Goal: Find contact information: Find contact information

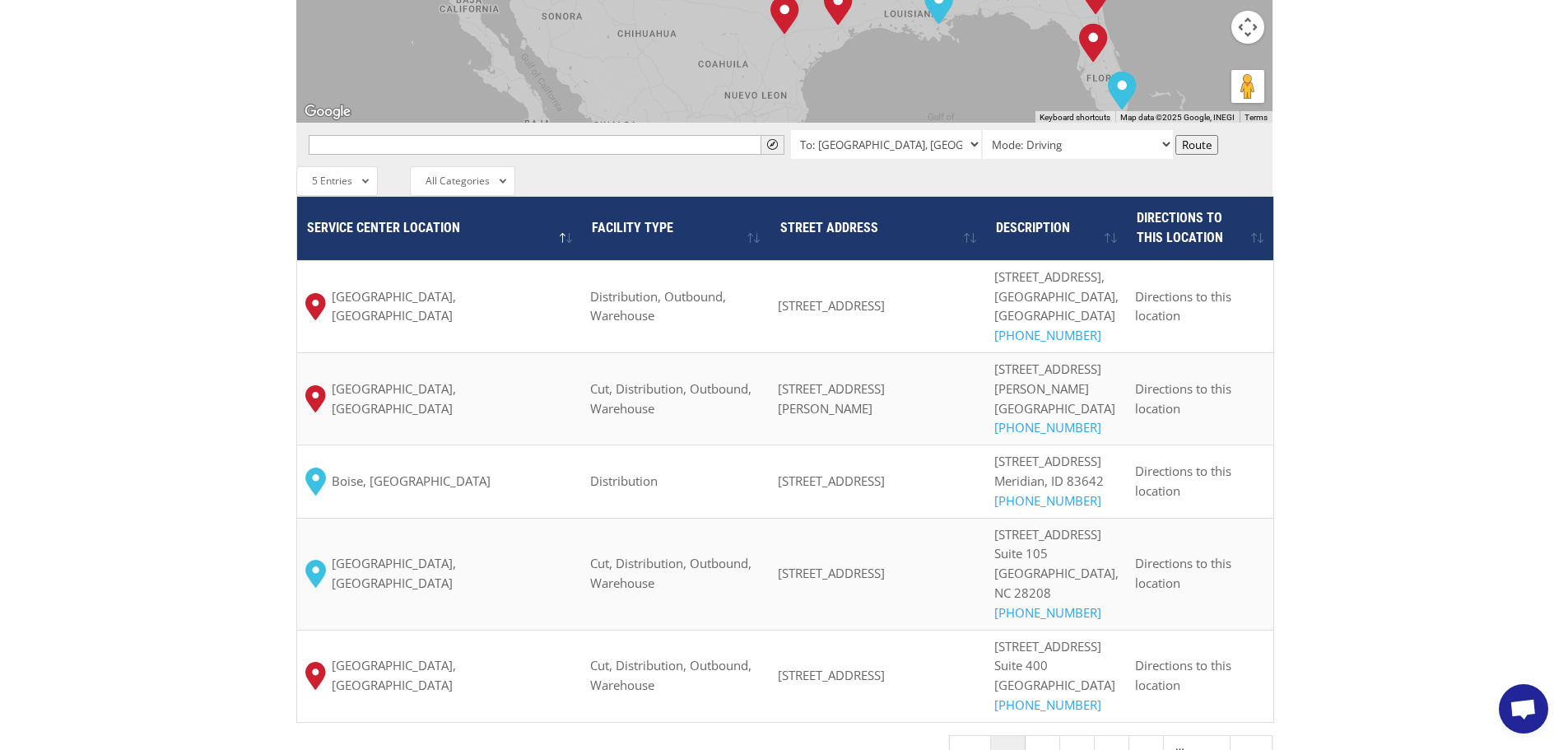
scroll to position [824, 0]
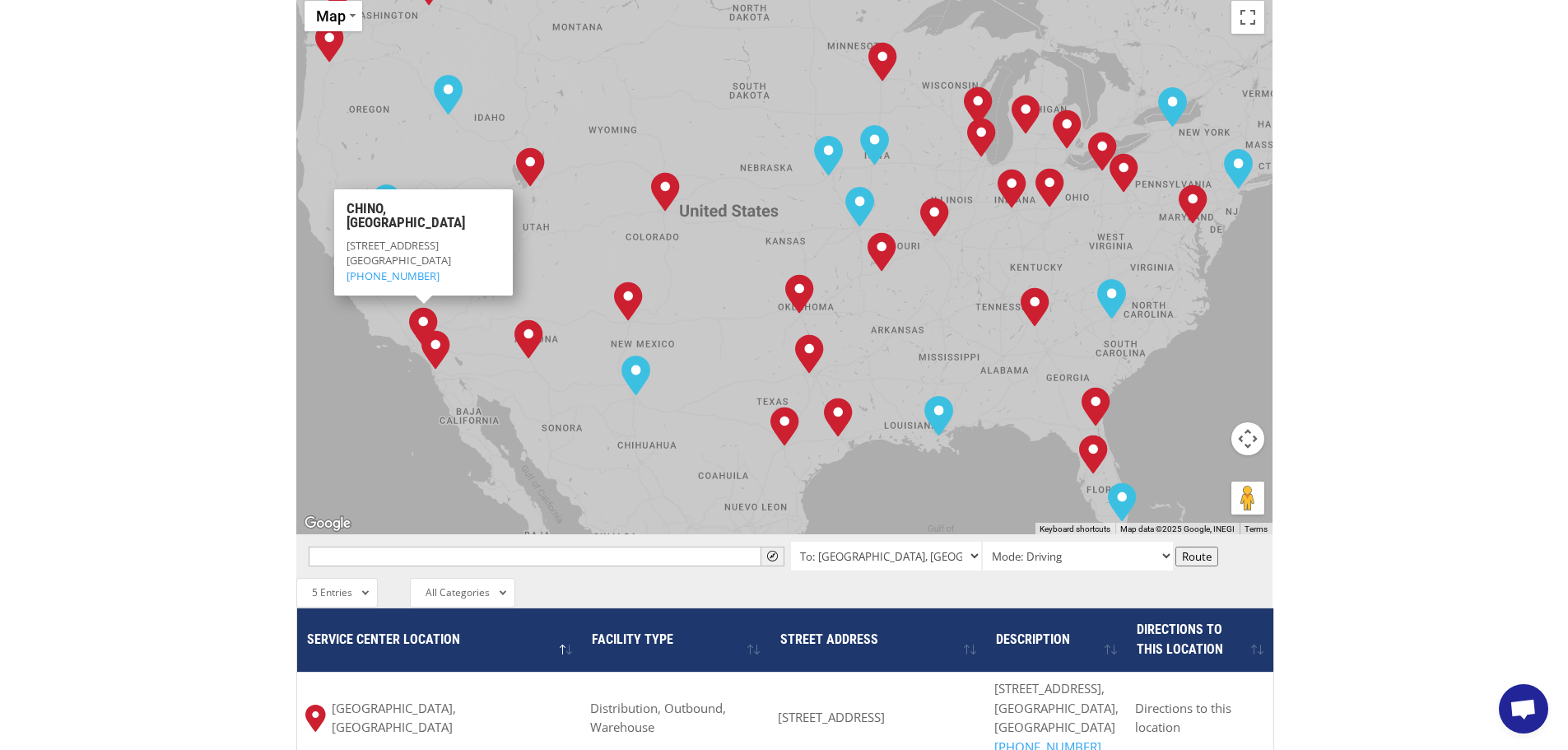
click at [418, 307] on img "Chino, CA" at bounding box center [424, 326] width 29 height 40
click at [383, 268] on link "[PHONE_NUMBER]" at bounding box center [393, 275] width 93 height 15
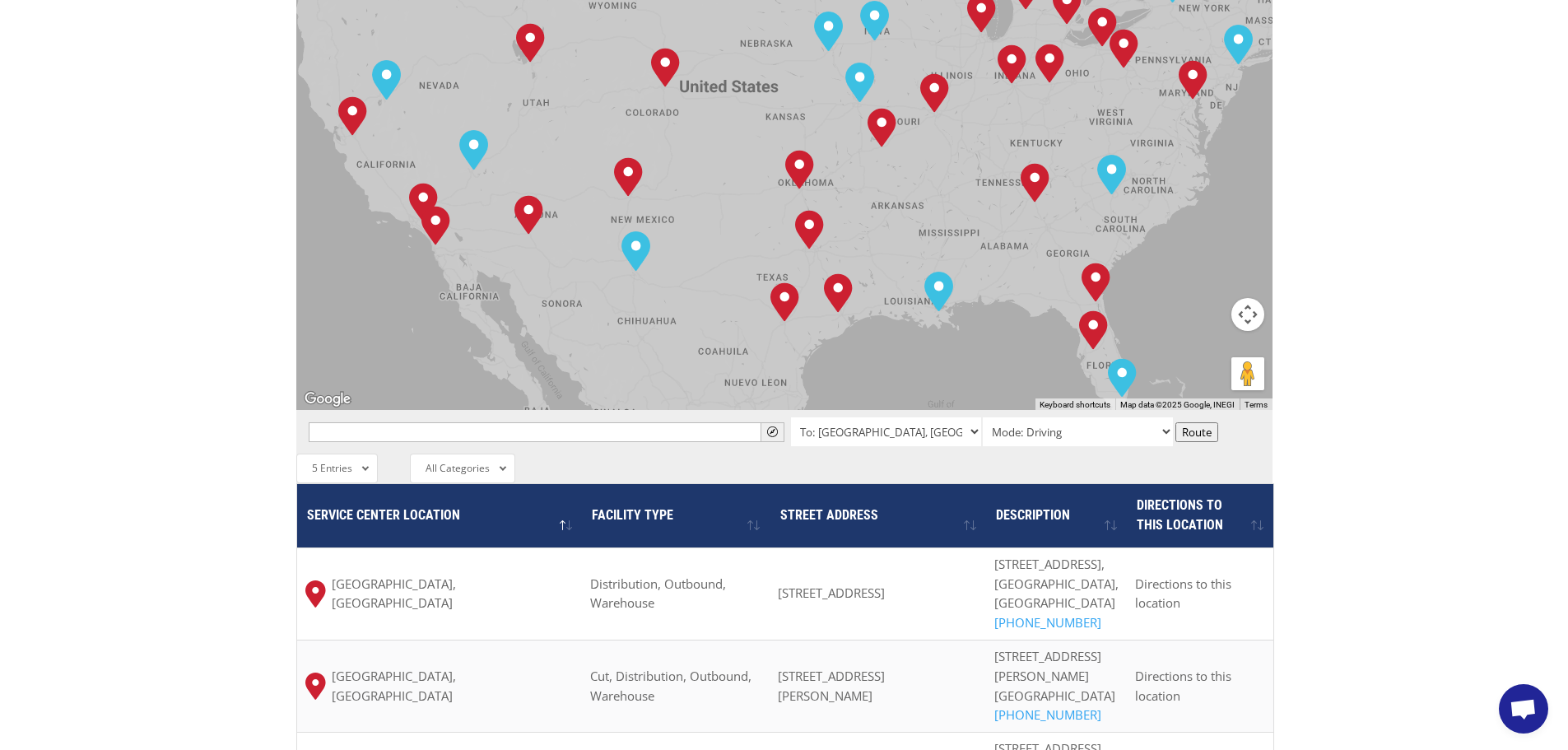
scroll to position [988, 0]
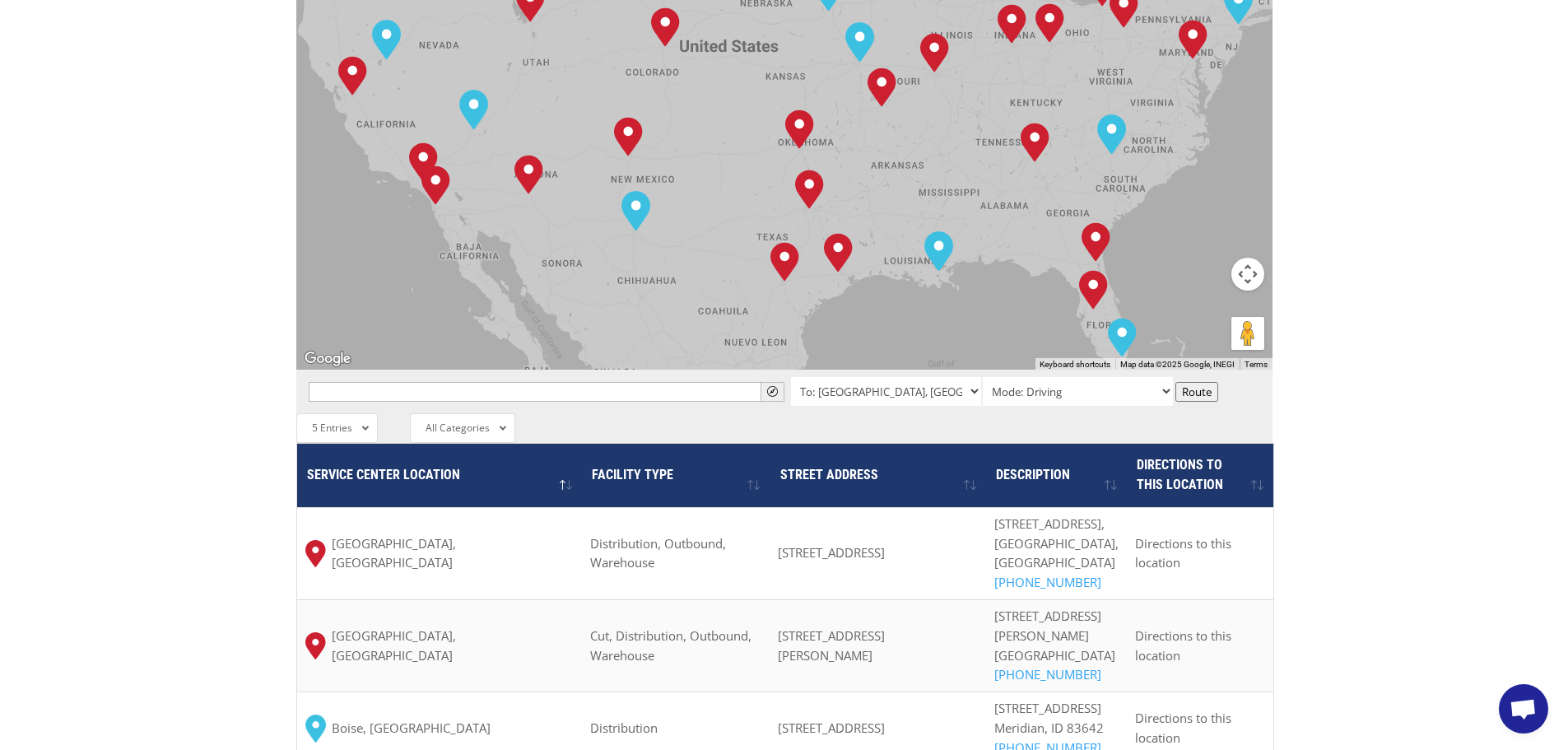
click at [410, 104] on div "To navigate, press the arrow keys. [GEOGRAPHIC_DATA], [GEOGRAPHIC_DATA] [GEOGRA…" at bounding box center [784, 98] width 977 height 542
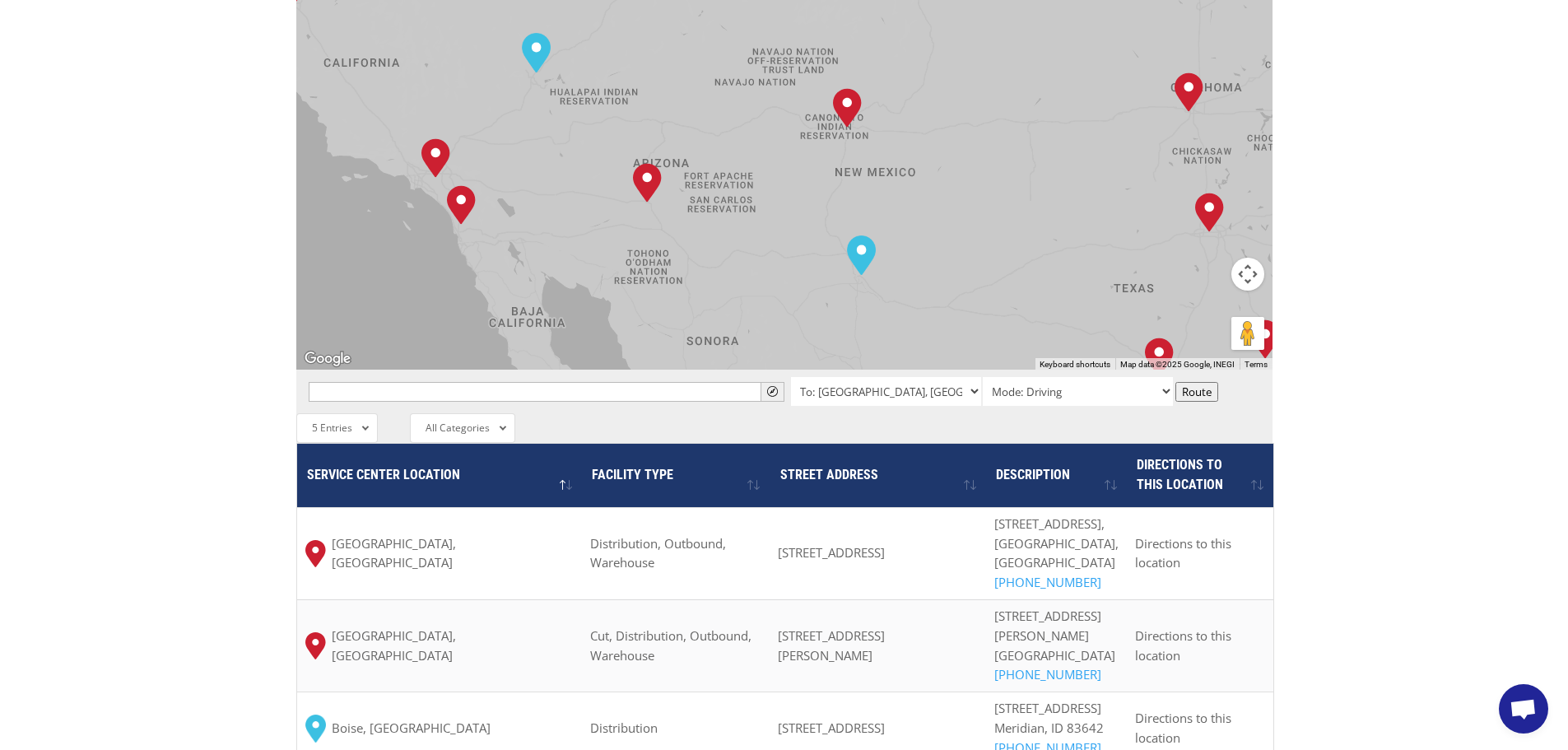
click at [414, 105] on div "To navigate, press the arrow keys. Albuquerque, NM Baltimore, MD Boise, ID Char…" at bounding box center [784, 98] width 977 height 542
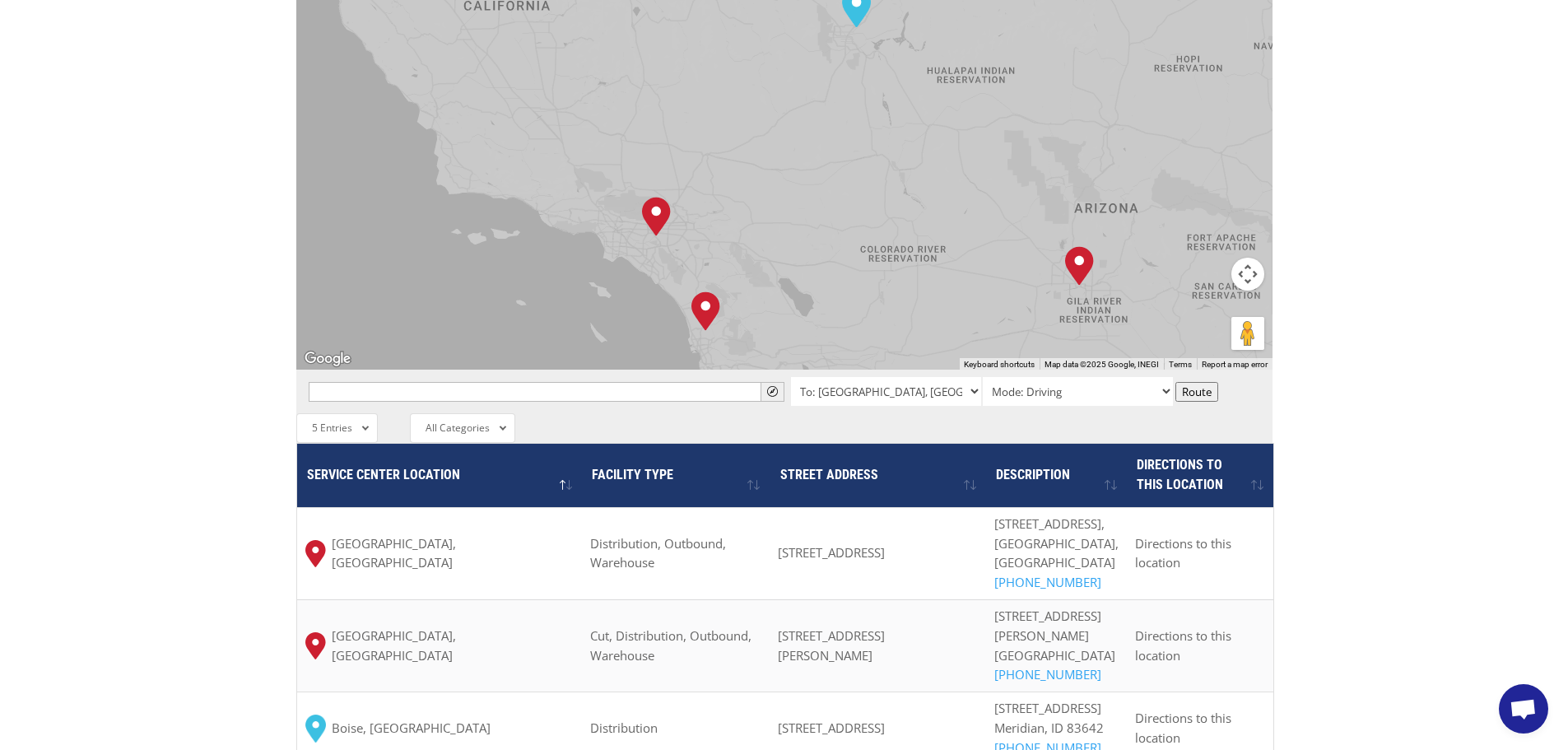
drag, startPoint x: 414, startPoint y: 105, endPoint x: 614, endPoint y: 175, distance: 211.9
click at [614, 175] on div "To navigate, press the arrow keys. Albuquerque, NM Baltimore, MD Boise, ID Char…" at bounding box center [784, 98] width 977 height 542
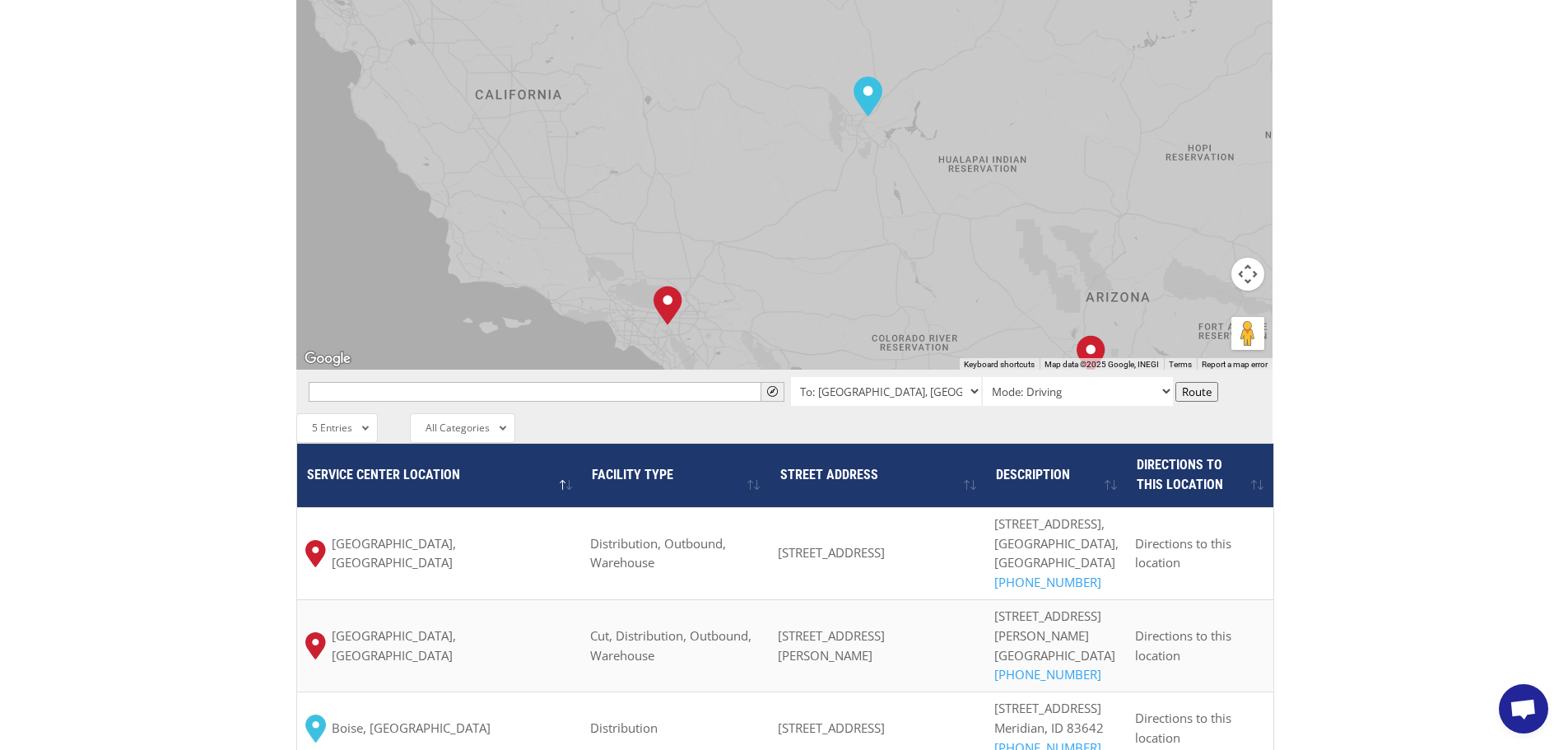
drag, startPoint x: 482, startPoint y: 98, endPoint x: 494, endPoint y: 194, distance: 96.7
click at [494, 194] on div "To navigate, press the arrow keys. Albuquerque, NM Baltimore, MD Boise, ID Char…" at bounding box center [784, 98] width 977 height 542
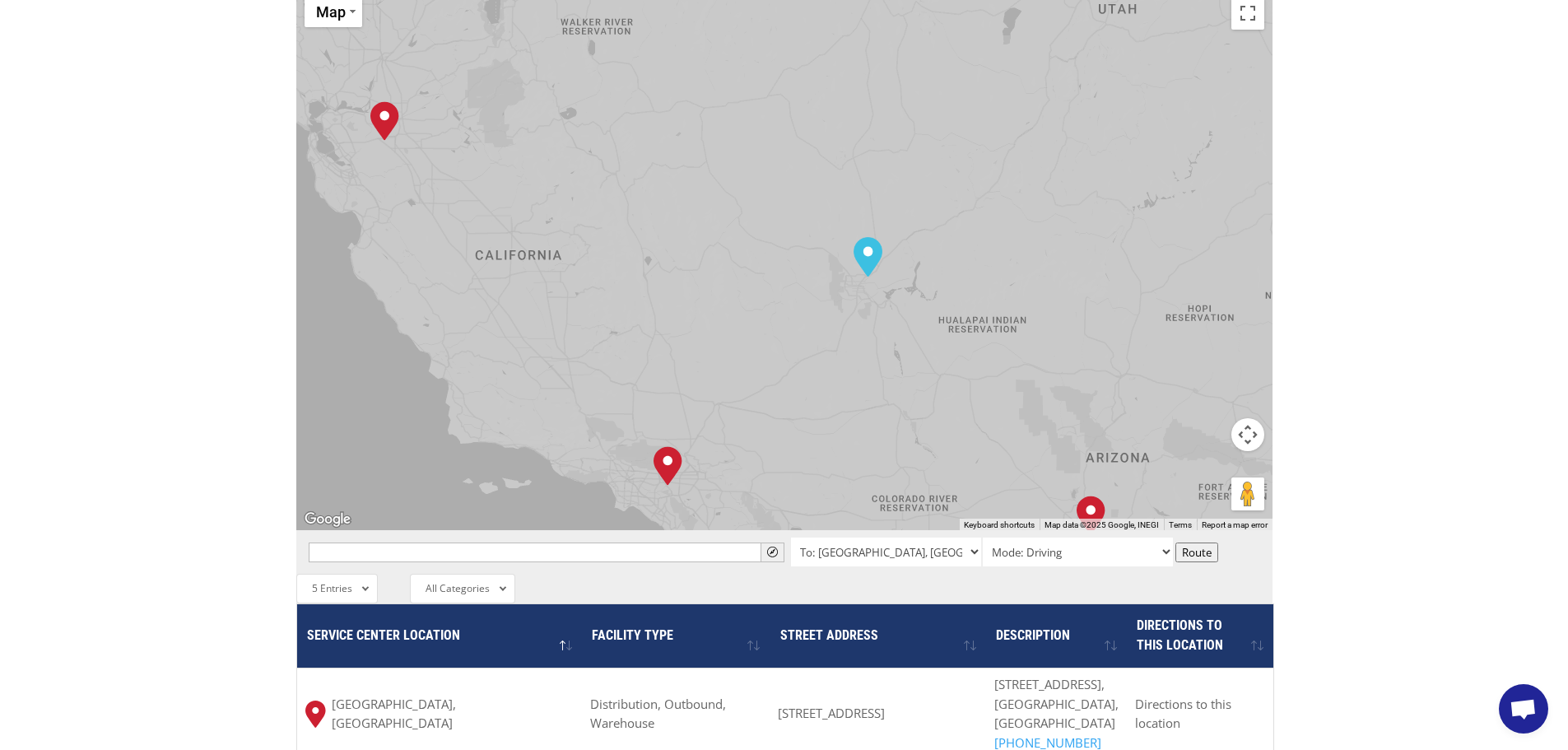
scroll to position [576, 0]
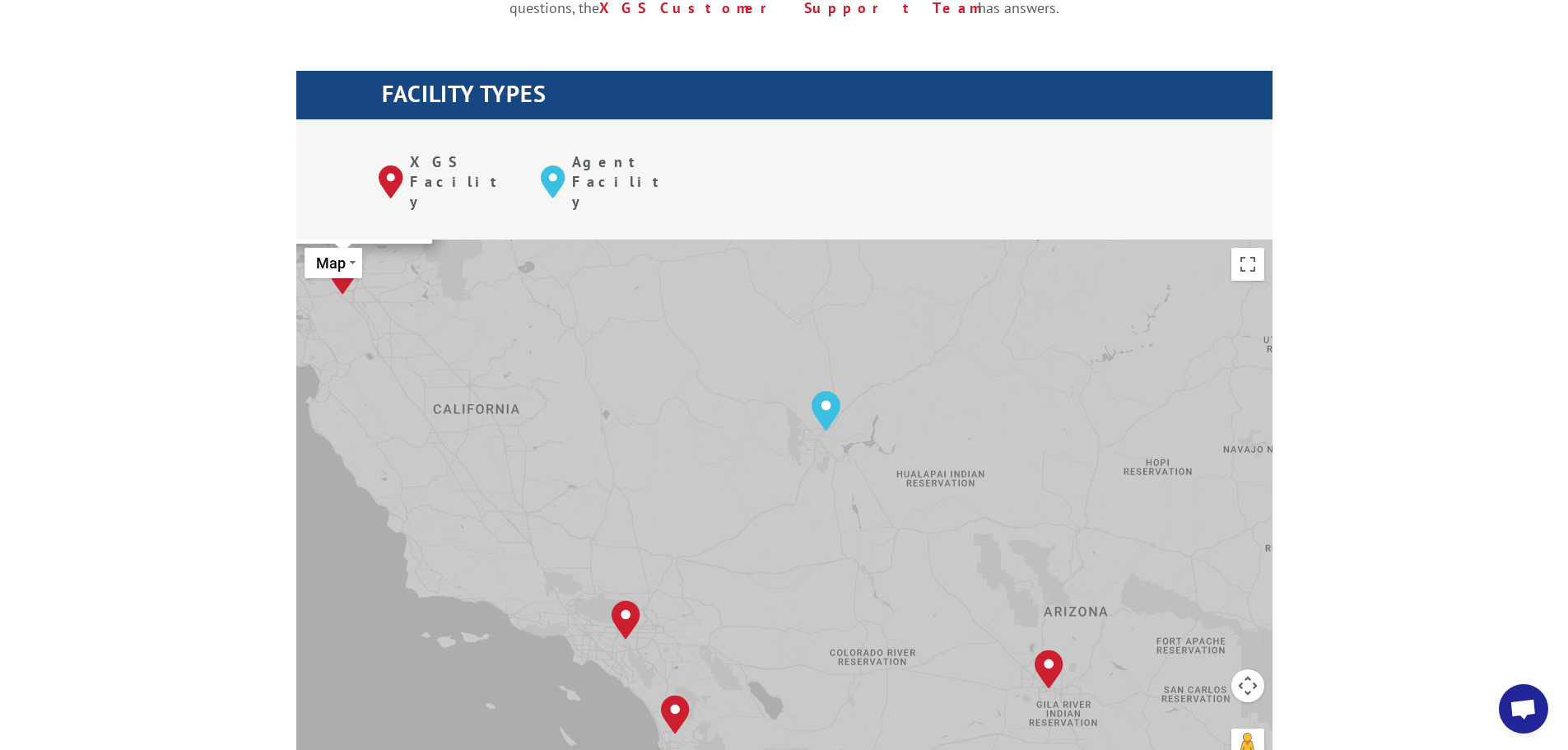
drag, startPoint x: 597, startPoint y: 616, endPoint x: 553, endPoint y: 498, distance: 125.9
click at [553, 498] on div "To navigate, press the arrow keys. Albuquerque, NM Baltimore, MD Boise, ID Char…" at bounding box center [784, 510] width 977 height 542
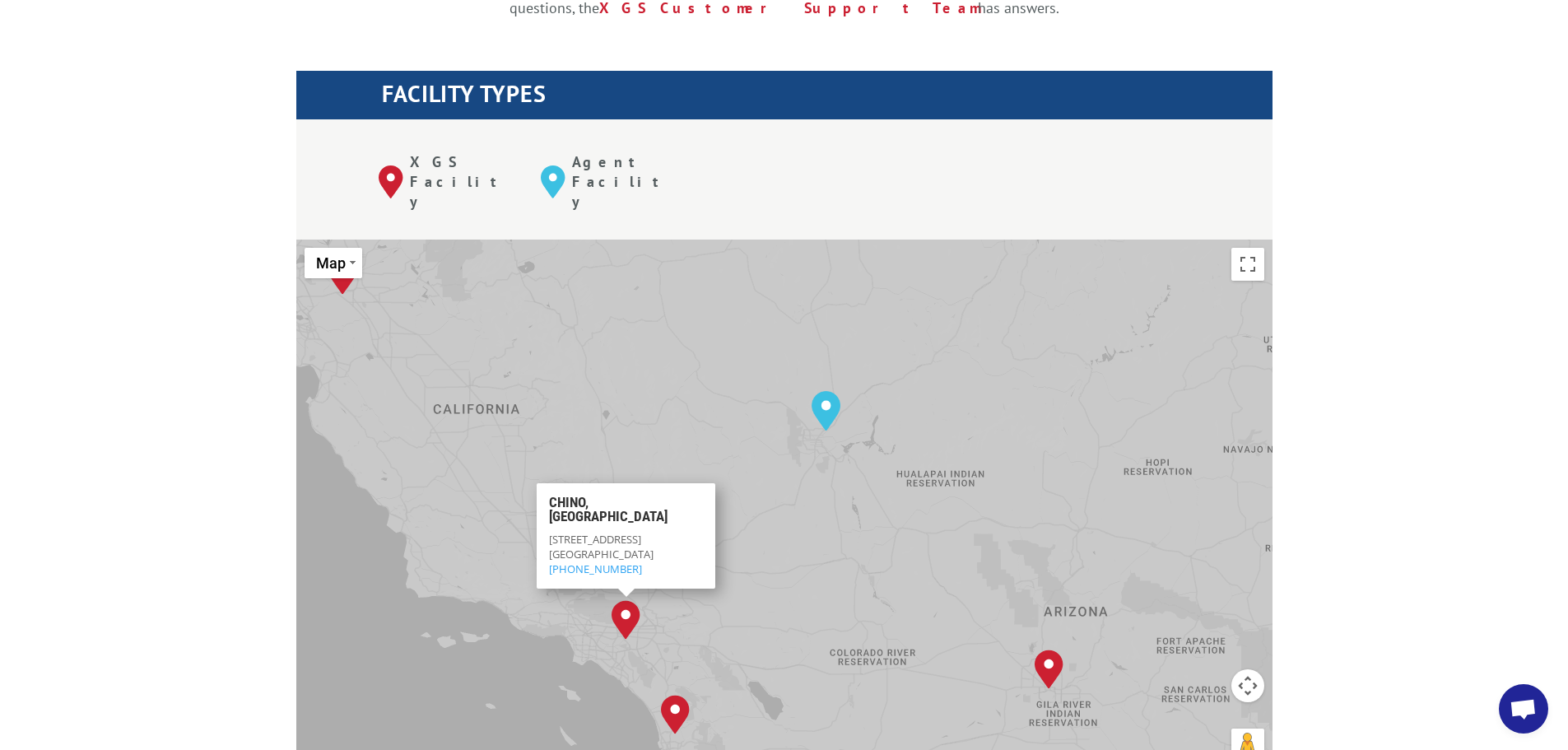
click at [612, 565] on div "To navigate, press the arrow keys. Albuquerque, NM Baltimore, MD Boise, ID Char…" at bounding box center [784, 510] width 977 height 542
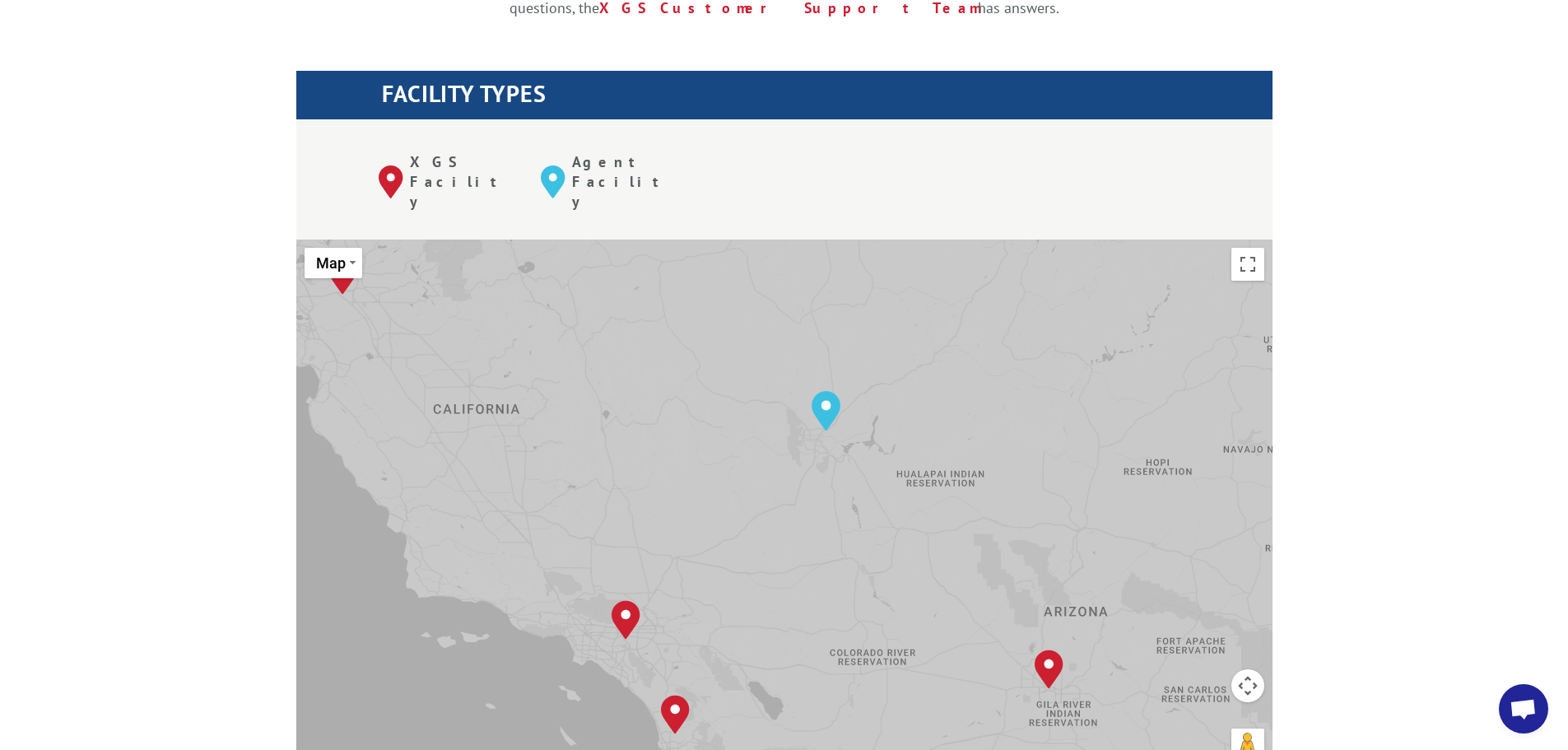
click at [612, 565] on div "To navigate, press the arrow keys. Albuquerque, NM Baltimore, MD Boise, ID Char…" at bounding box center [784, 510] width 977 height 542
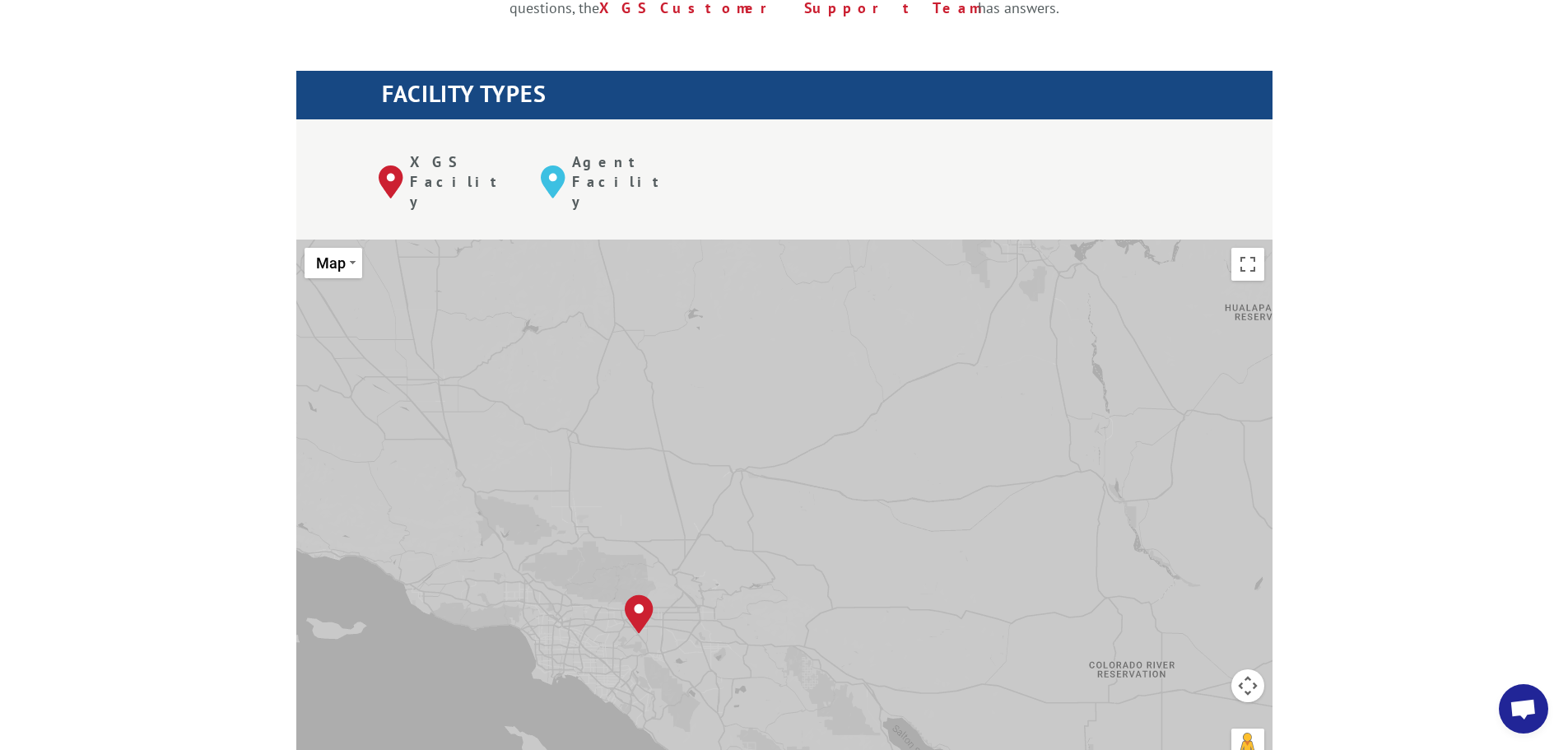
click at [612, 565] on div "To navigate, press the arrow keys. Albuquerque, NM Baltimore, MD Boise, ID Char…" at bounding box center [784, 510] width 977 height 542
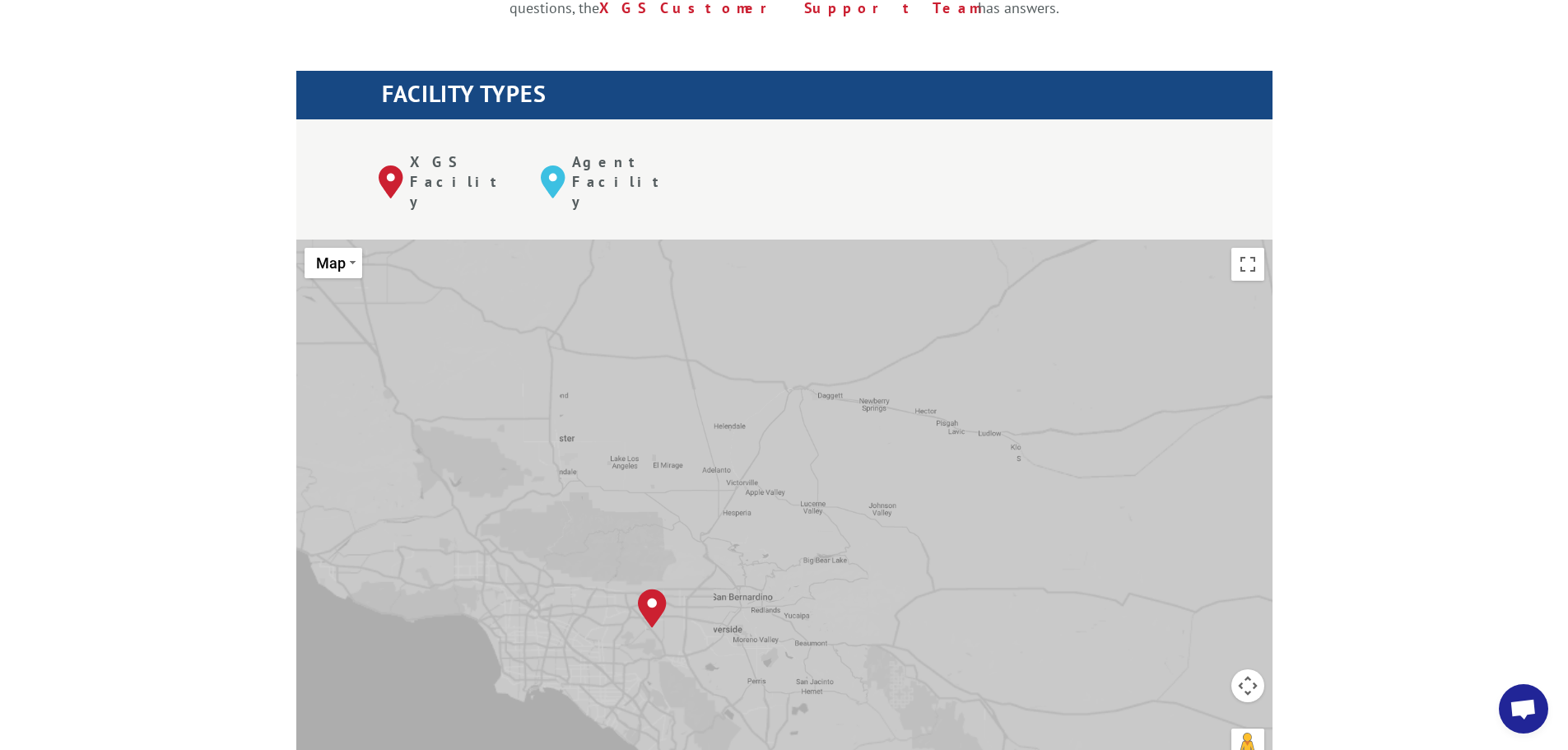
click at [612, 565] on div "To navigate, press the arrow keys. Albuquerque, NM Baltimore, MD Boise, ID Char…" at bounding box center [784, 510] width 977 height 542
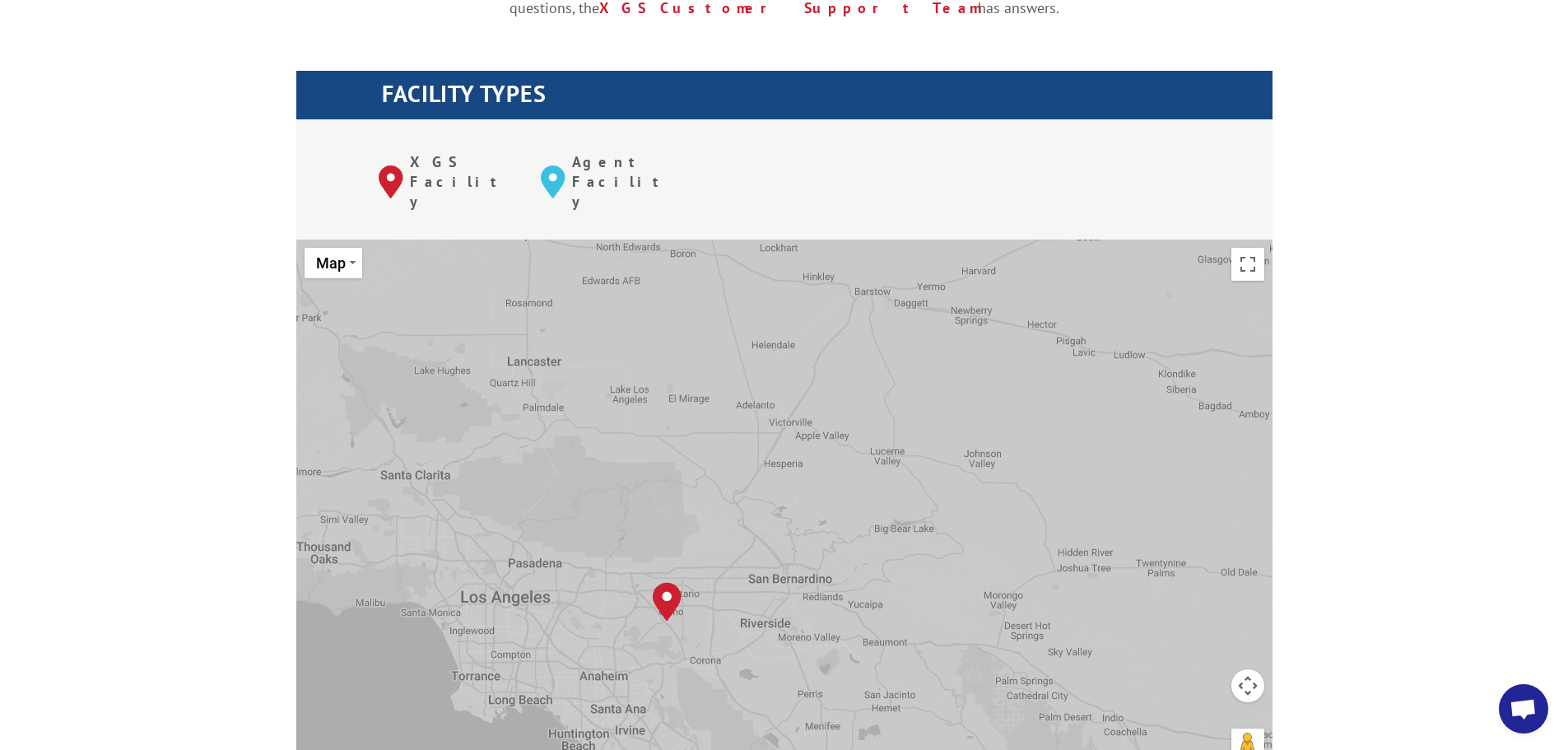
click at [612, 565] on div "To navigate, press the arrow keys. Albuquerque, NM Baltimore, MD Boise, ID Char…" at bounding box center [784, 510] width 977 height 542
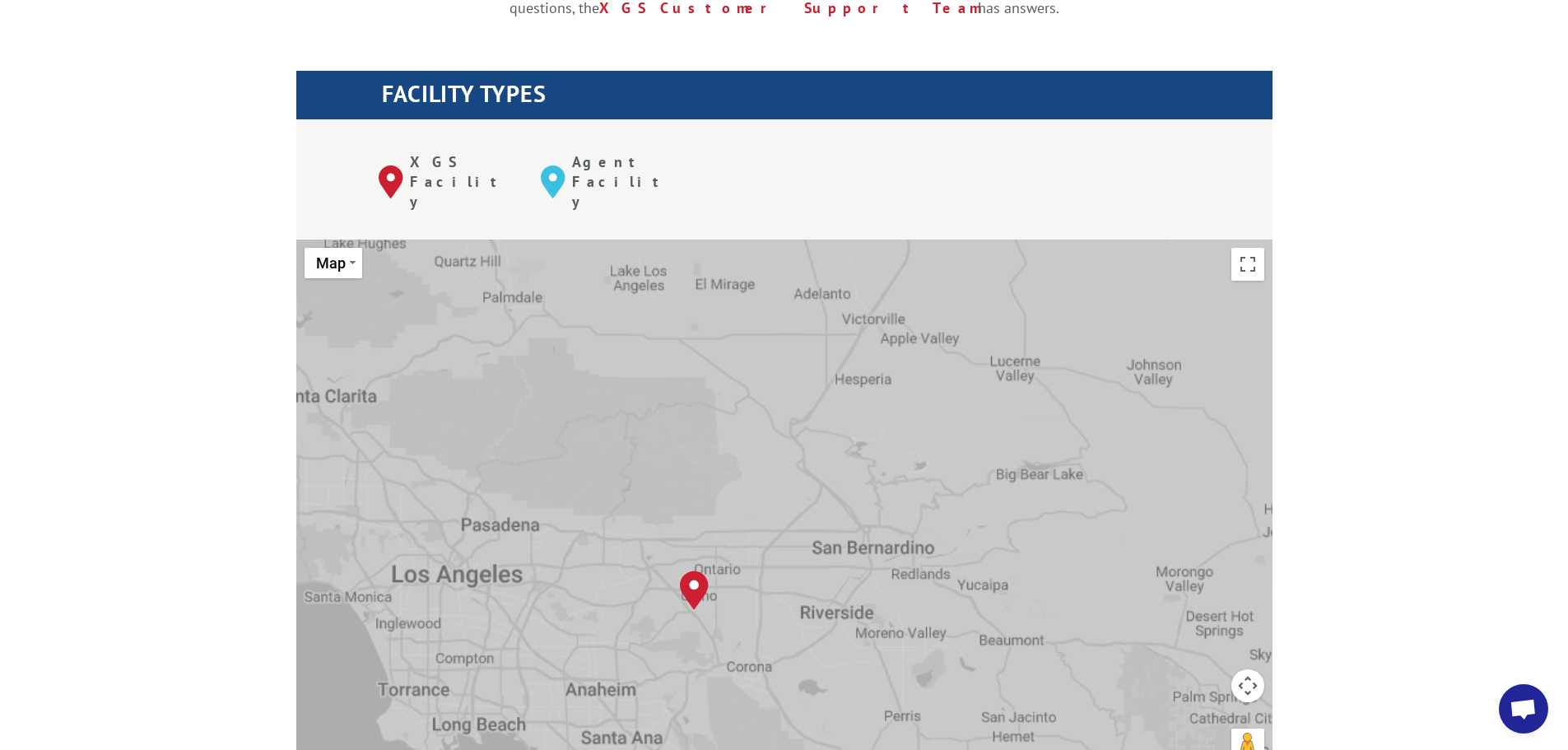
click at [612, 565] on div "To navigate, press the arrow keys. Albuquerque, NM Baltimore, MD Boise, ID Char…" at bounding box center [784, 510] width 977 height 542
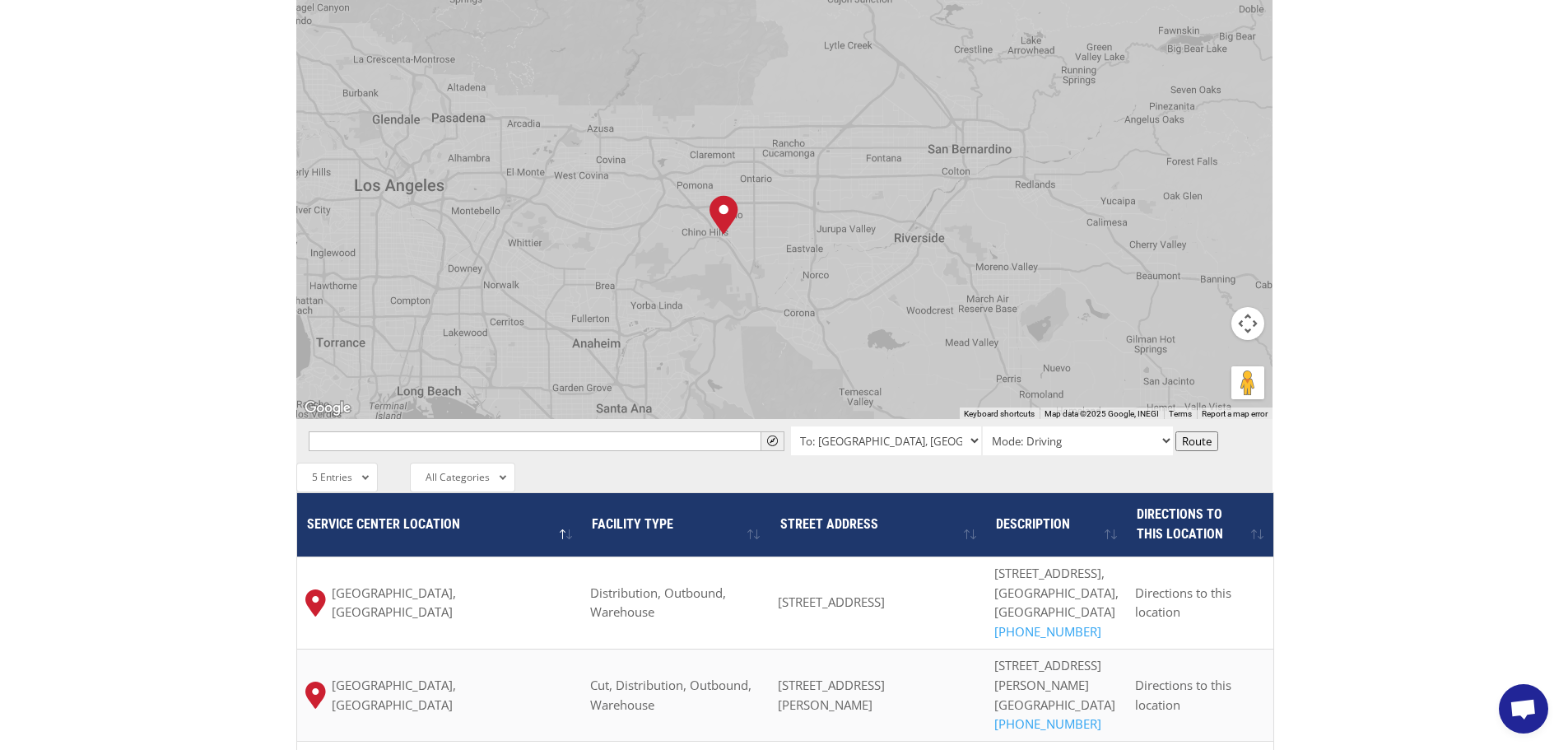
scroll to position [988, 0]
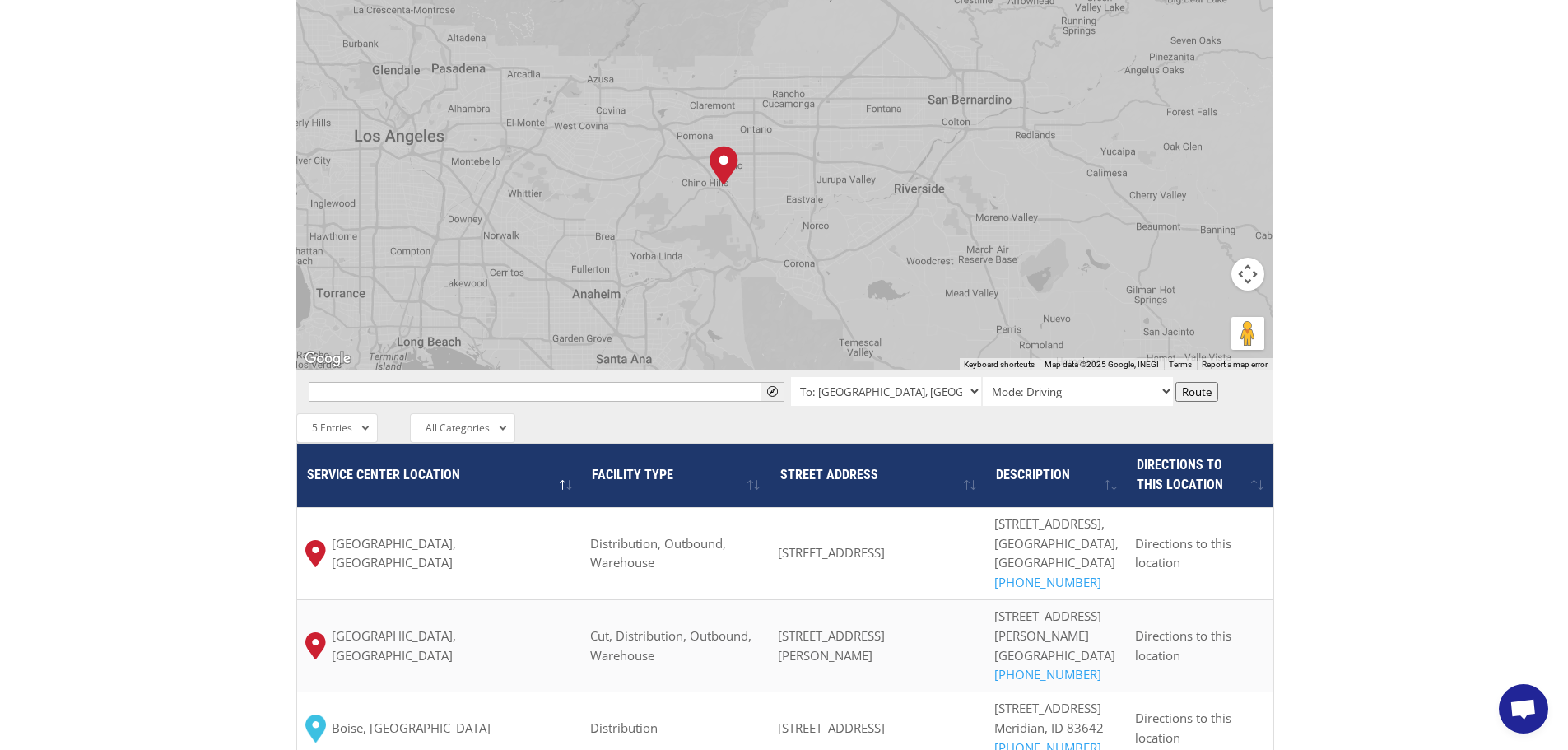
click at [136, 375] on div "The most powerful map in the flooring industry. Our nationwide network lets you…" at bounding box center [784, 234] width 1568 height 1574
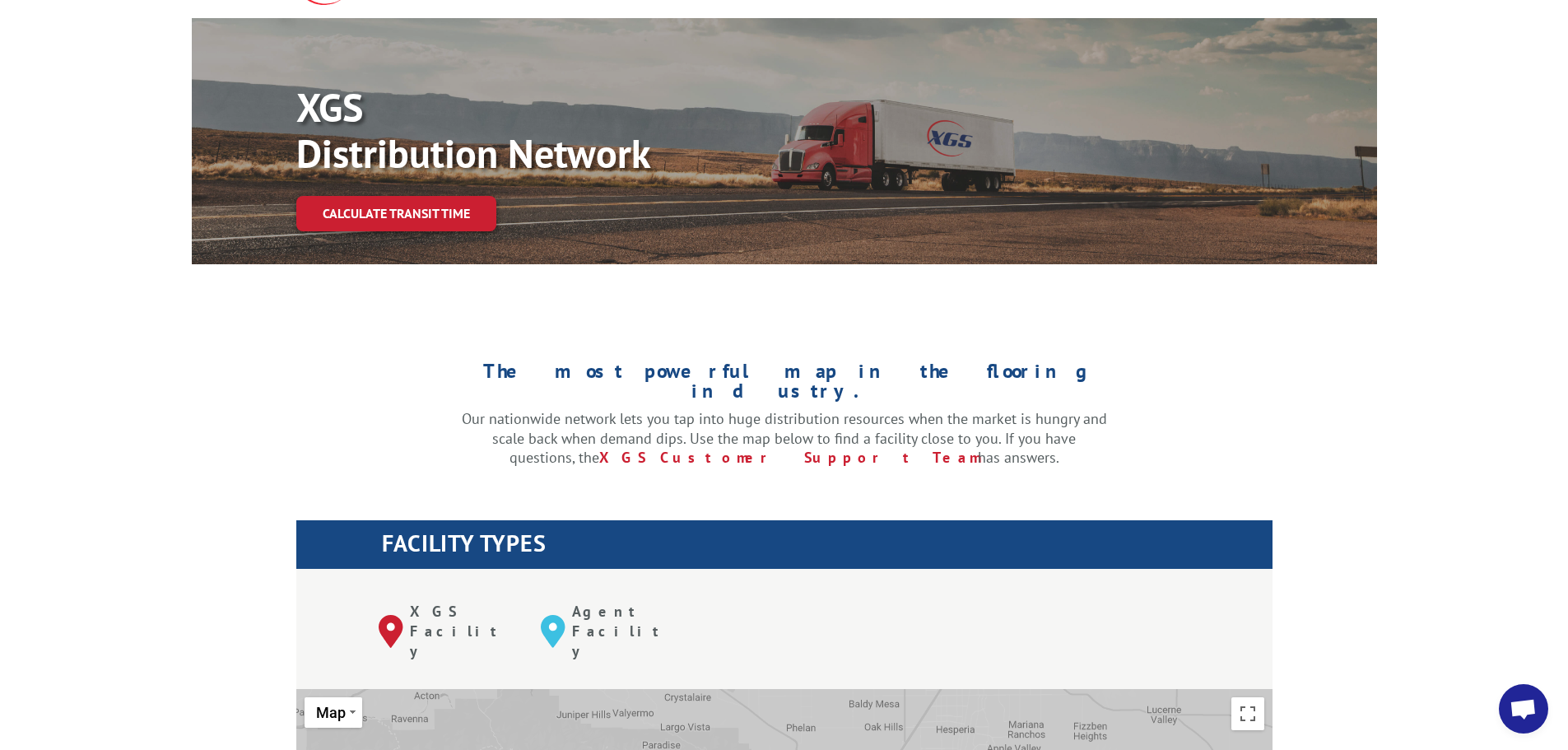
scroll to position [0, 0]
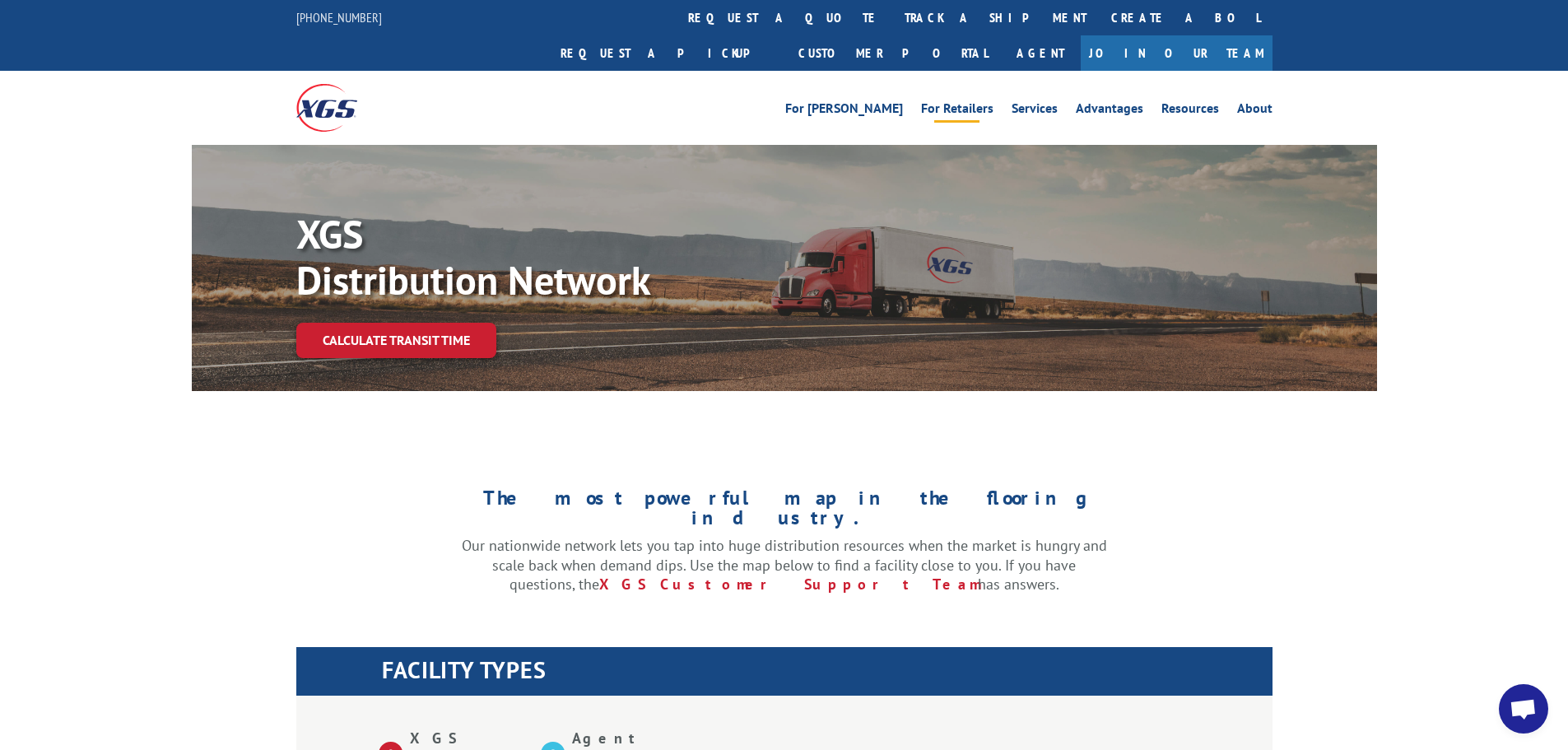
click at [943, 102] on link "For Retailers" at bounding box center [957, 111] width 73 height 18
